Goal: Information Seeking & Learning: Learn about a topic

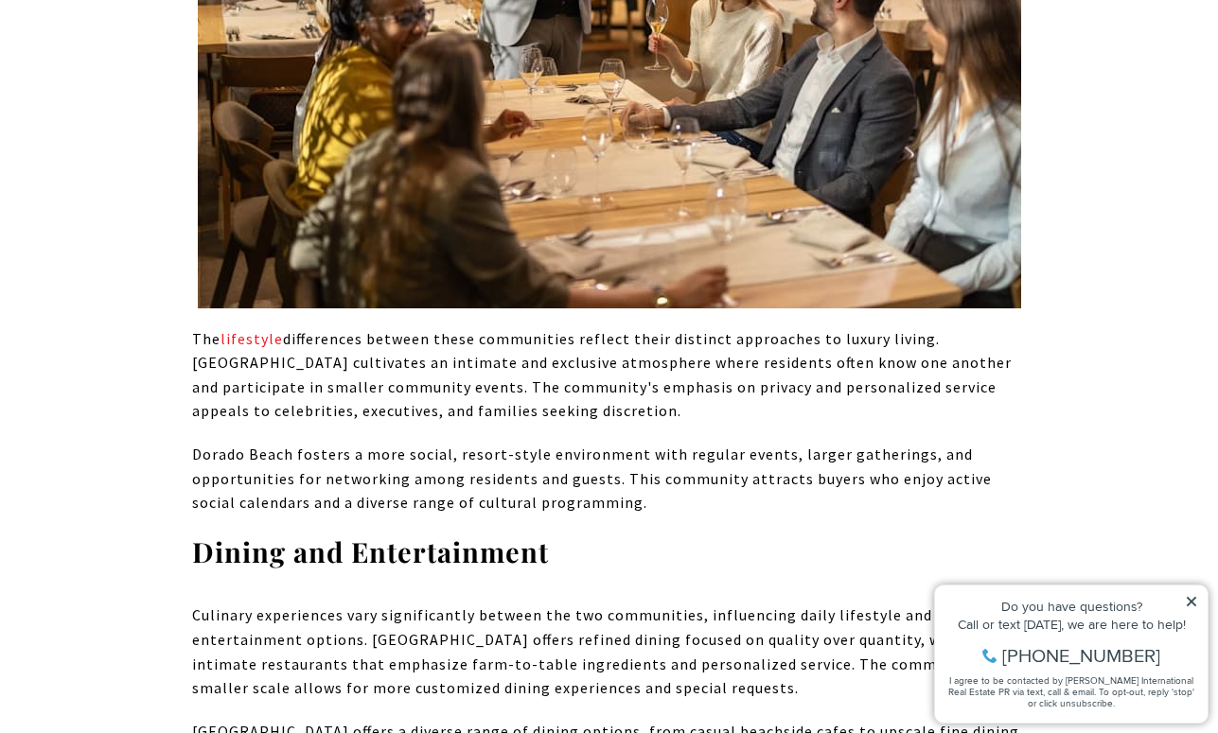
scroll to position [5499, 0]
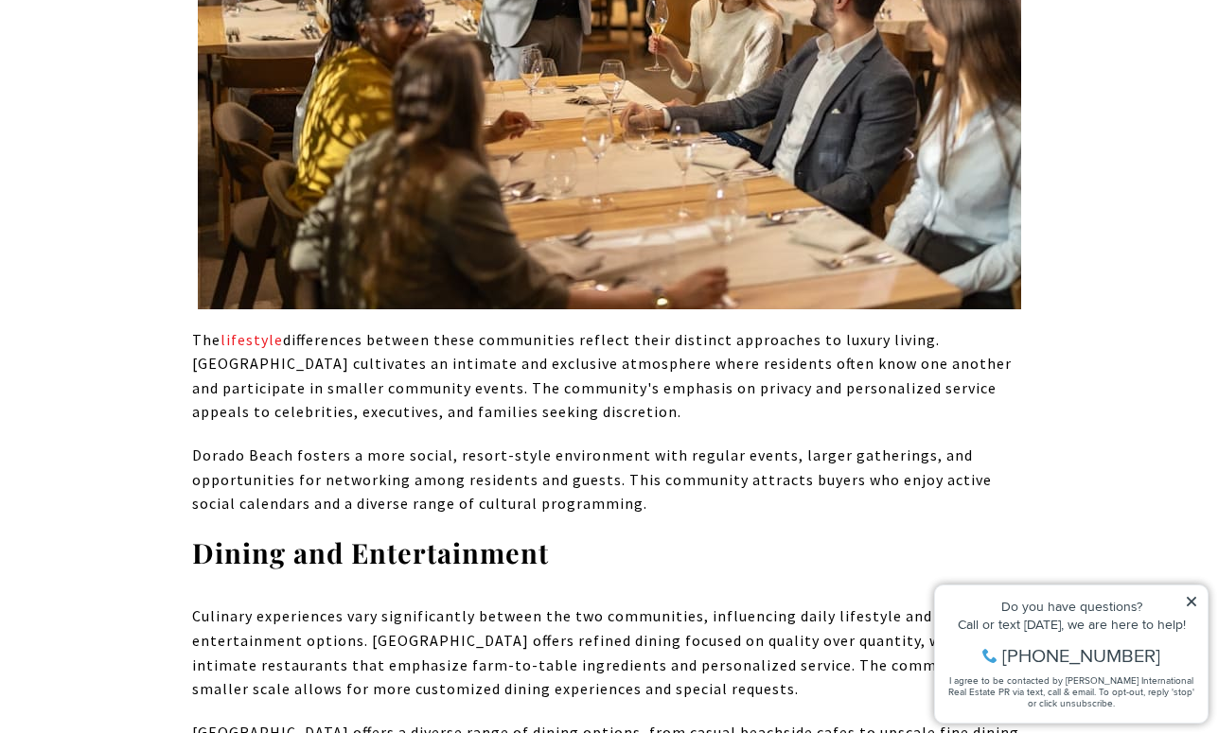
click at [1183, 601] on div "Do you have questions?" at bounding box center [1071, 606] width 254 height 13
click at [1193, 595] on icon at bounding box center [1191, 601] width 13 height 13
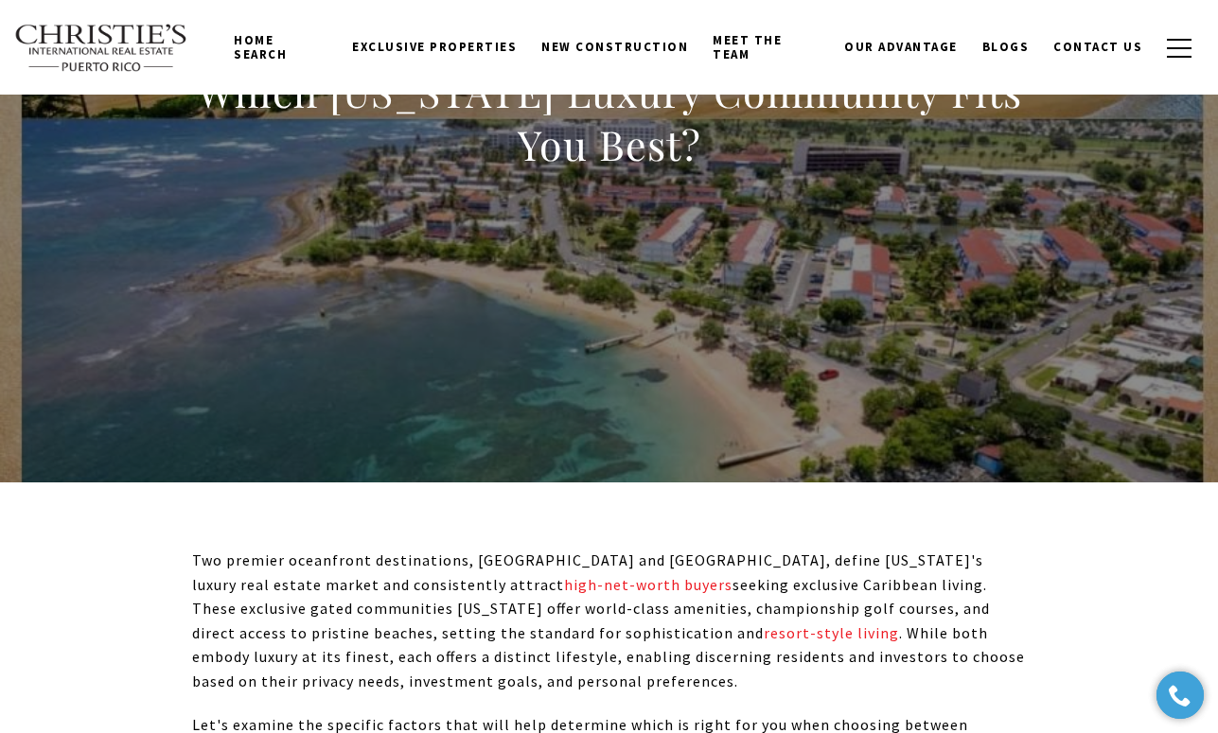
scroll to position [0, 0]
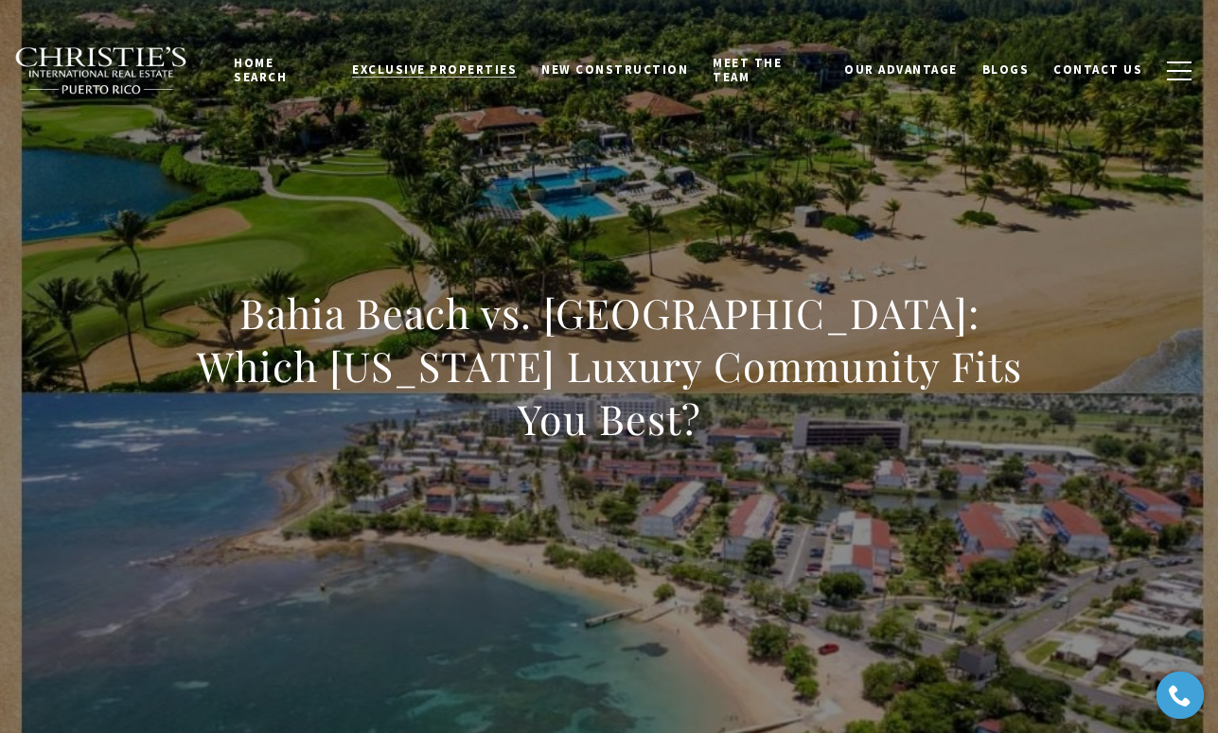
click at [474, 71] on span "Exclusive Properties" at bounding box center [434, 70] width 165 height 16
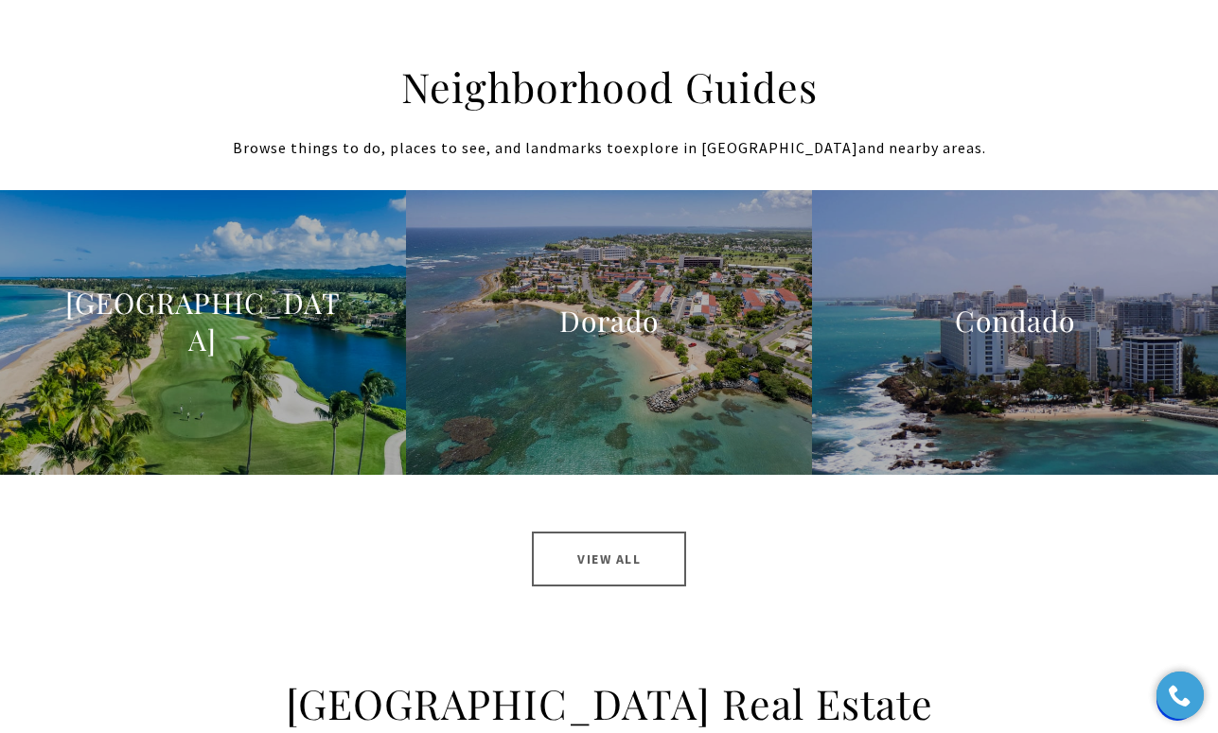
scroll to position [1848, 0]
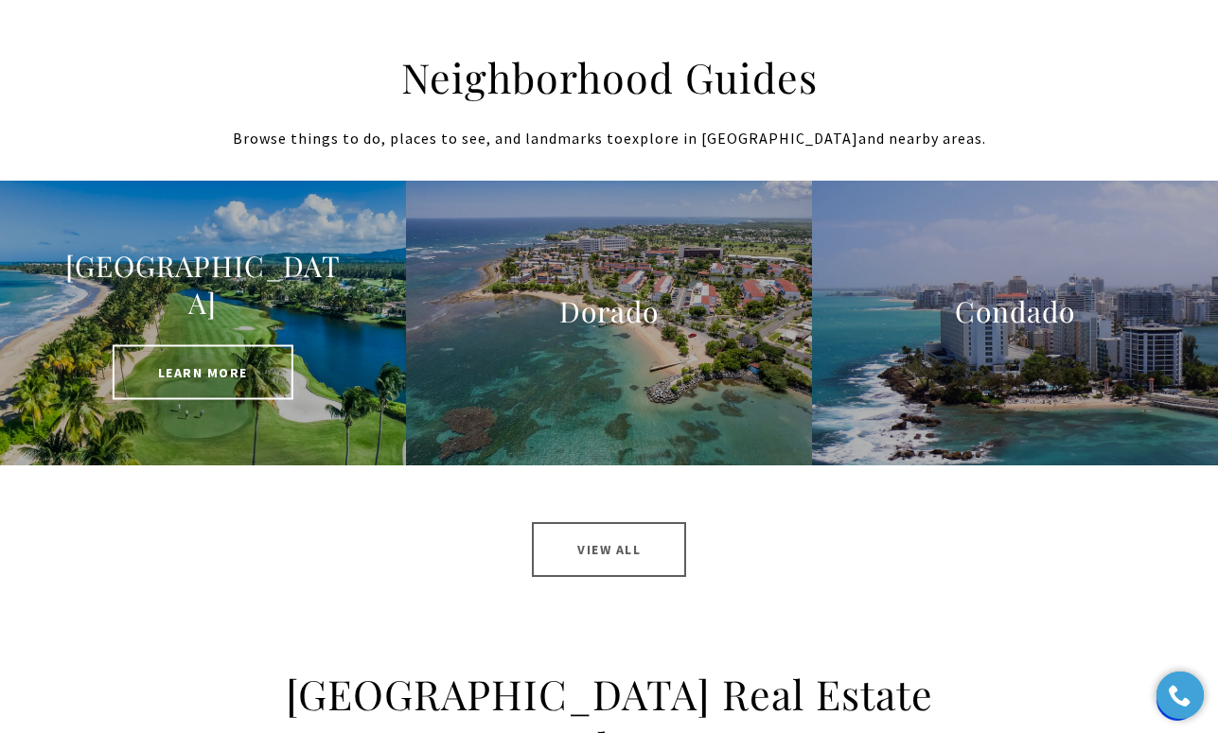
click at [220, 298] on h3 "[GEOGRAPHIC_DATA]" at bounding box center [203, 284] width 284 height 74
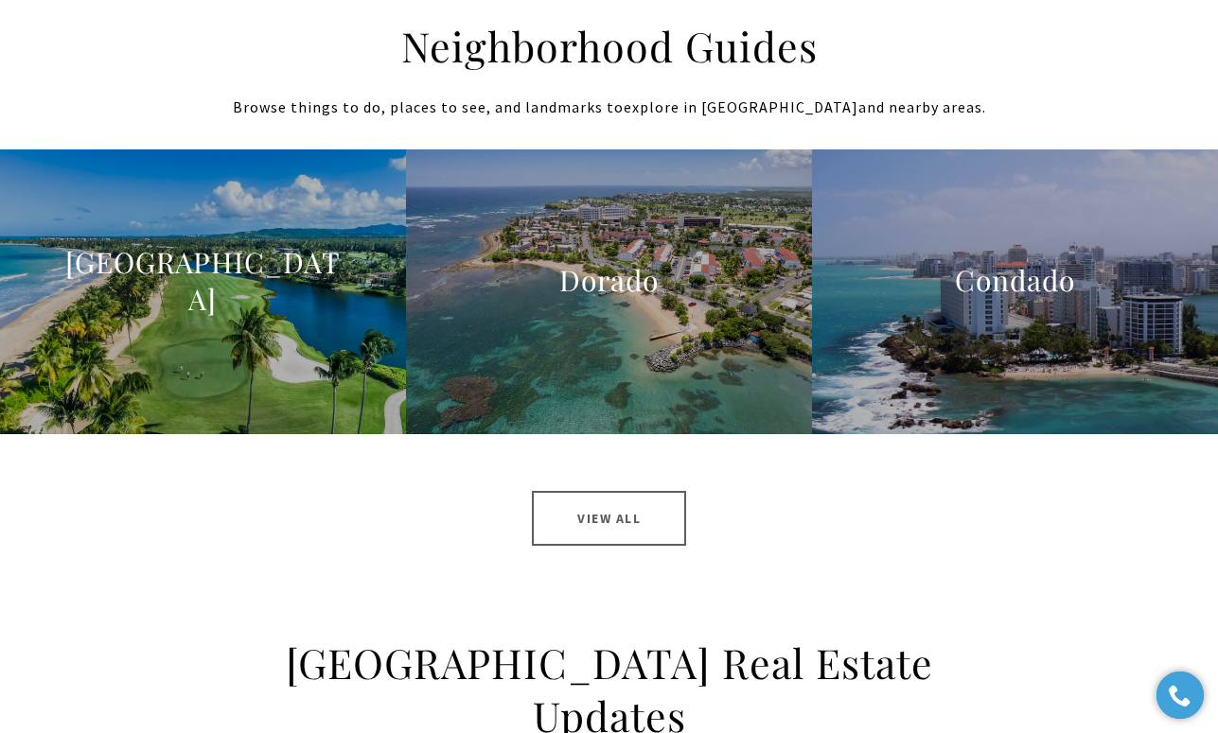
scroll to position [1904, 0]
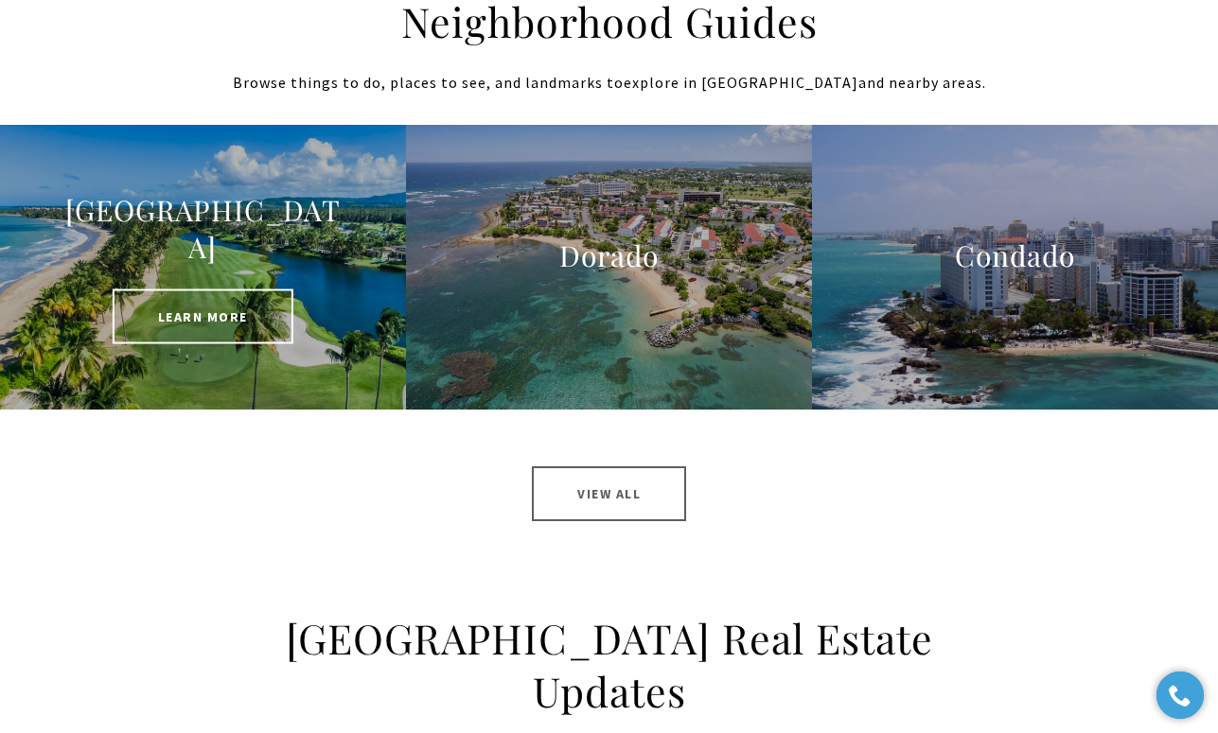
click at [232, 278] on div "St. Regis Bahia Beach Learn More" at bounding box center [203, 267] width 284 height 152
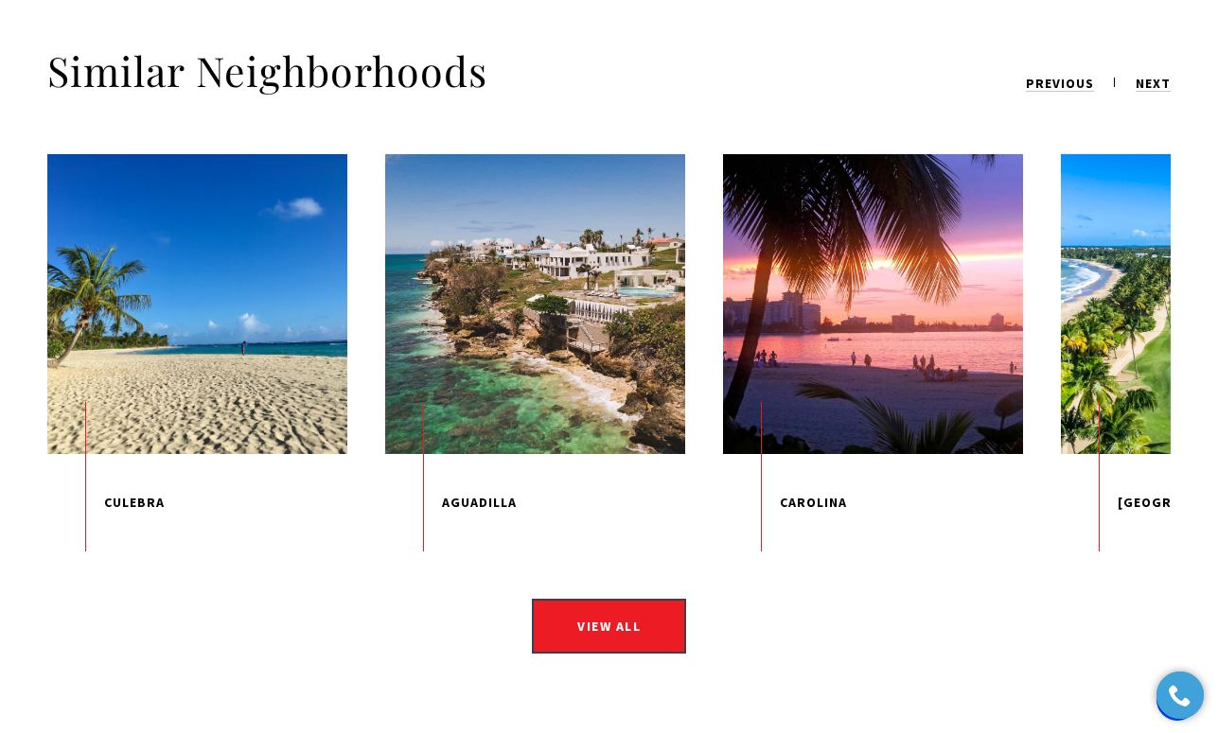
scroll to position [2735, 0]
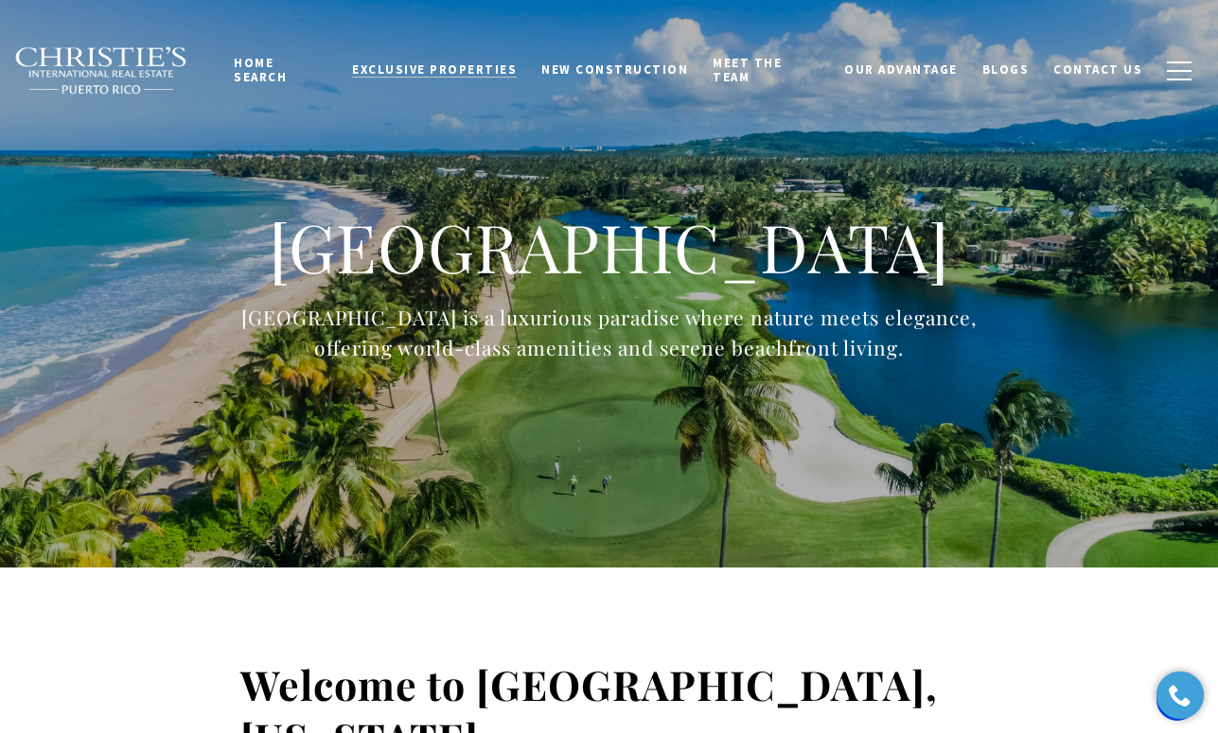
click at [480, 73] on span "Exclusive Properties" at bounding box center [434, 70] width 165 height 16
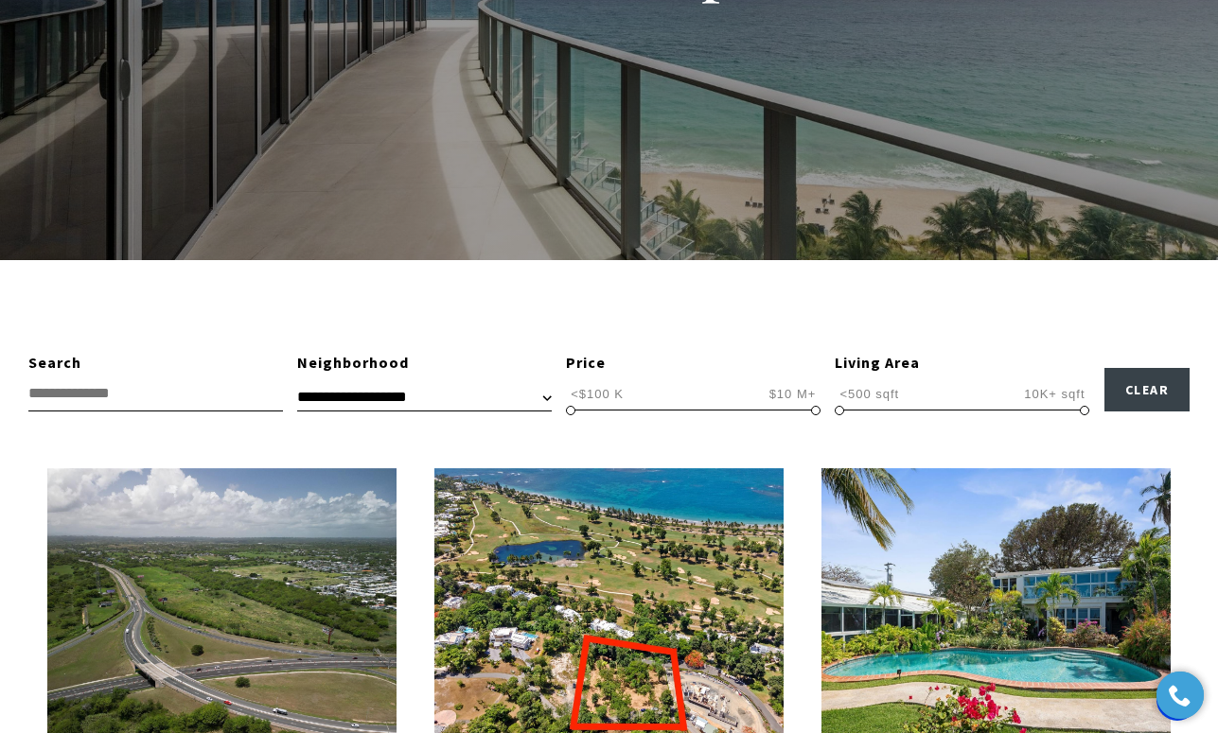
click at [351, 390] on select "**********" at bounding box center [424, 397] width 255 height 28
select select "**********"
click at [297, 383] on select "**********" at bounding box center [424, 397] width 255 height 28
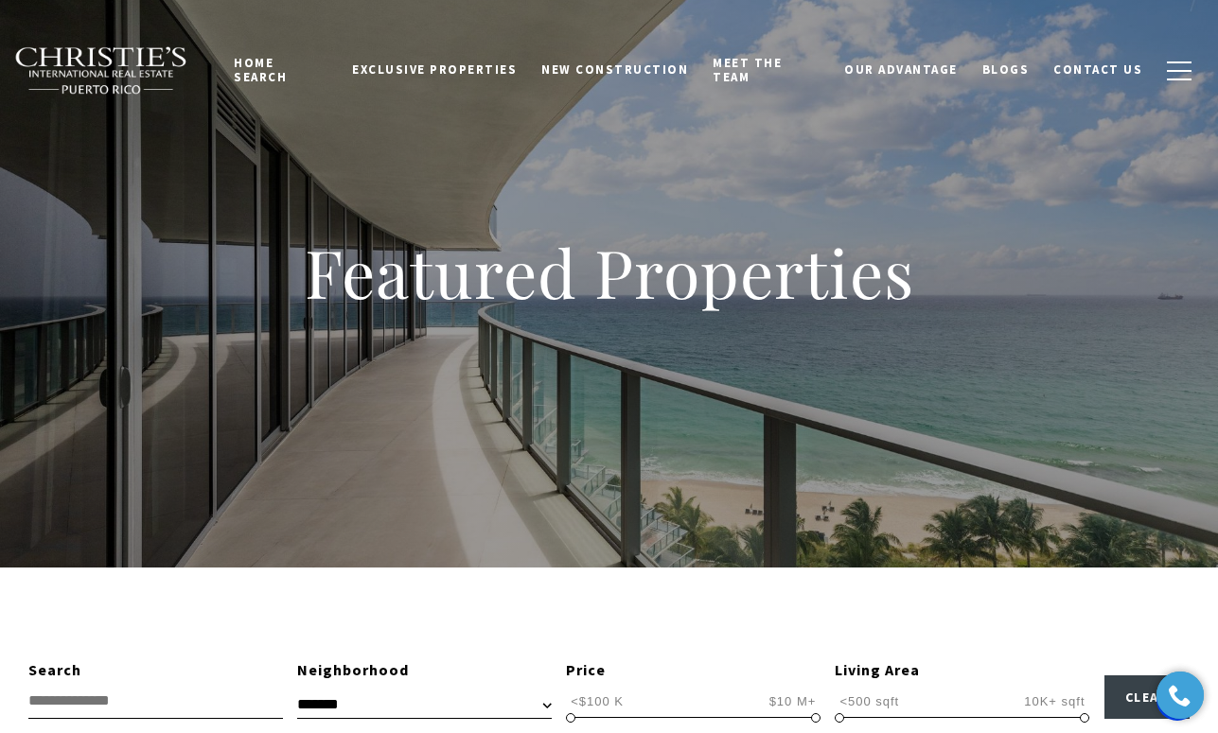
select select
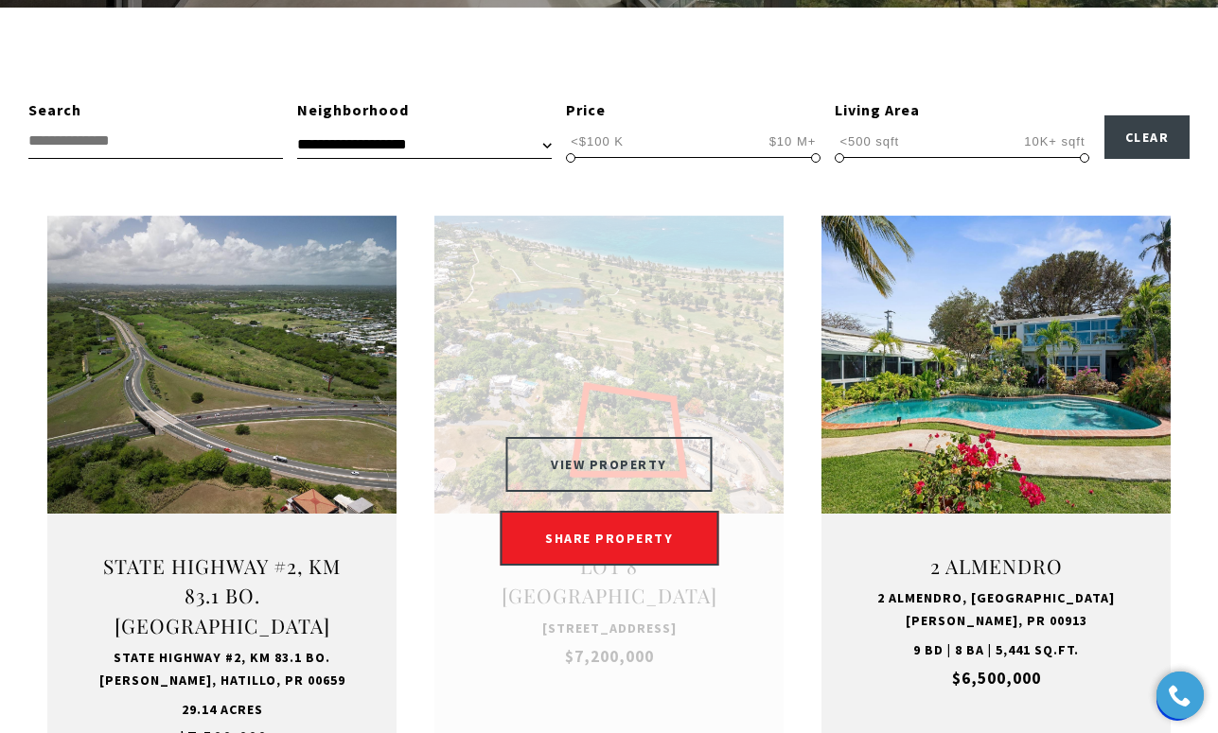
scroll to position [568, 0]
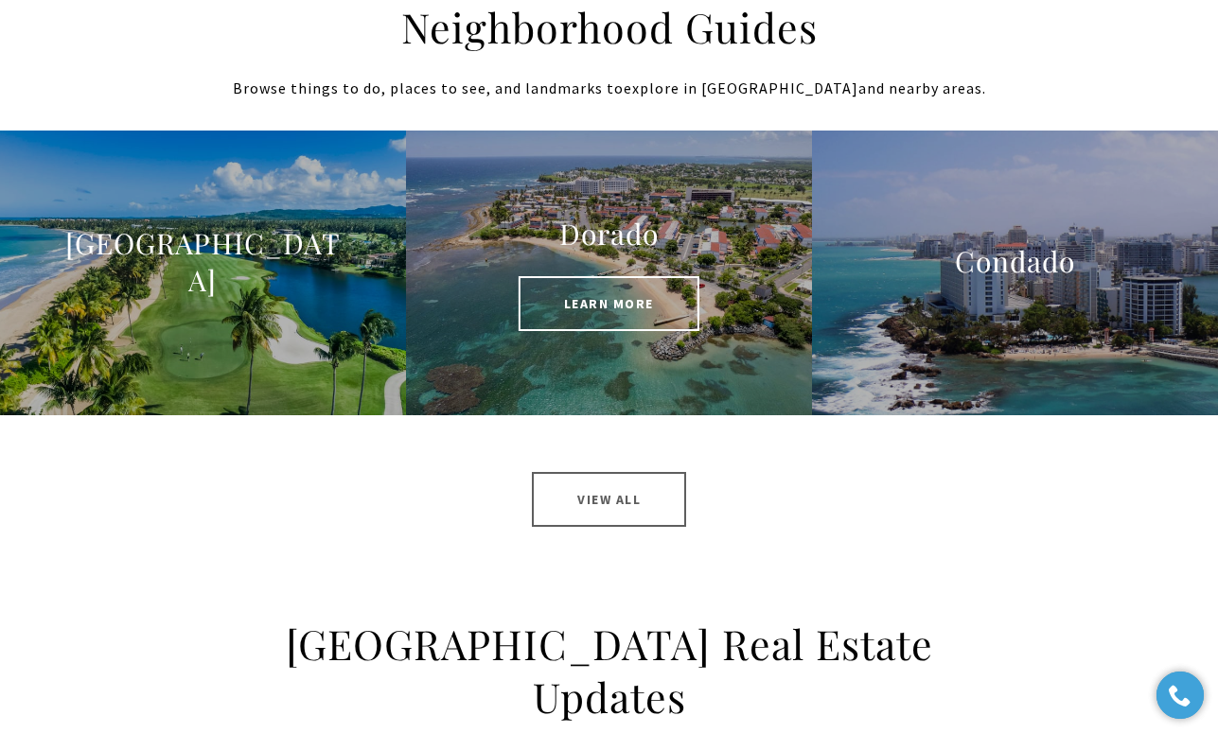
scroll to position [1904, 0]
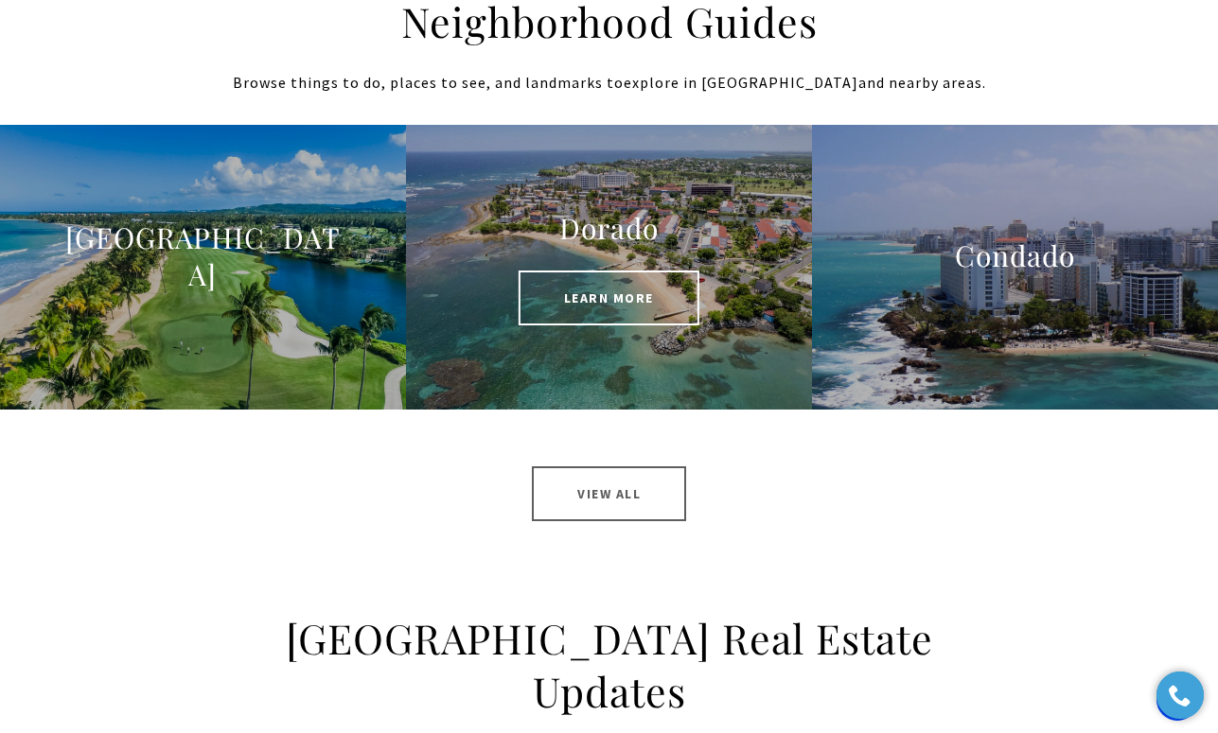
click at [630, 307] on span "Learn More" at bounding box center [609, 298] width 181 height 55
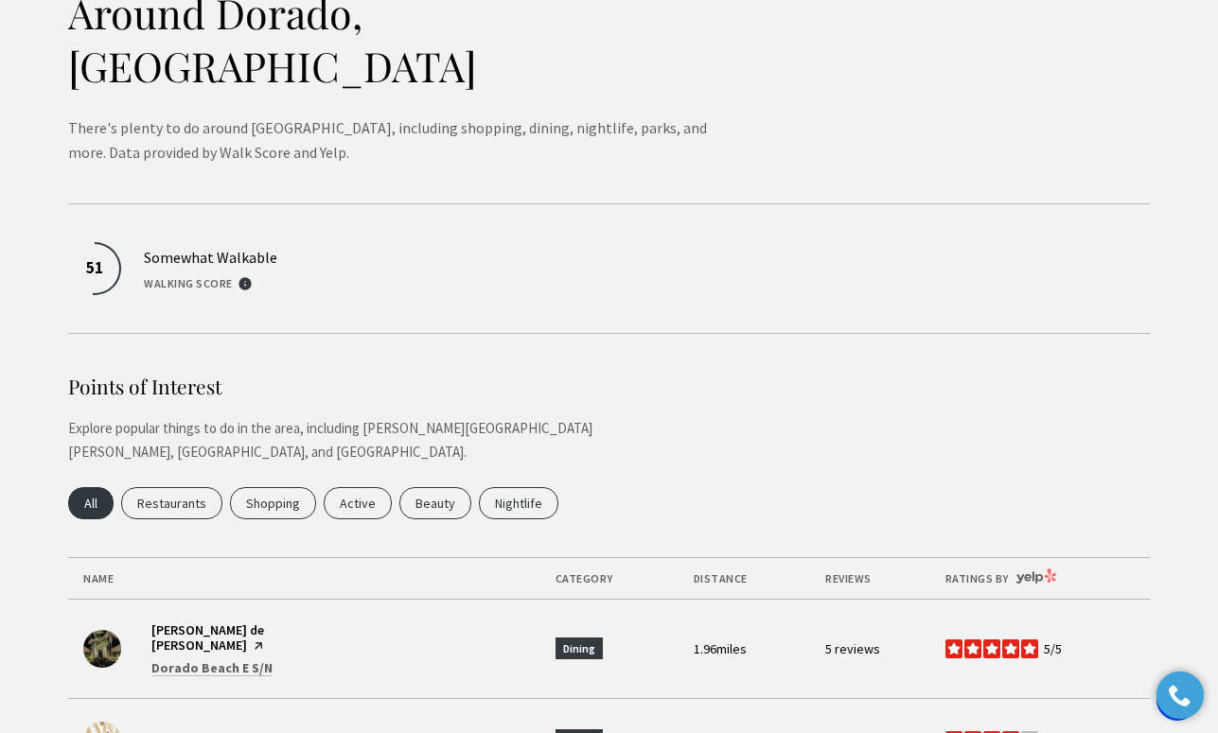
scroll to position [5209, 0]
